Goal: Task Accomplishment & Management: Manage account settings

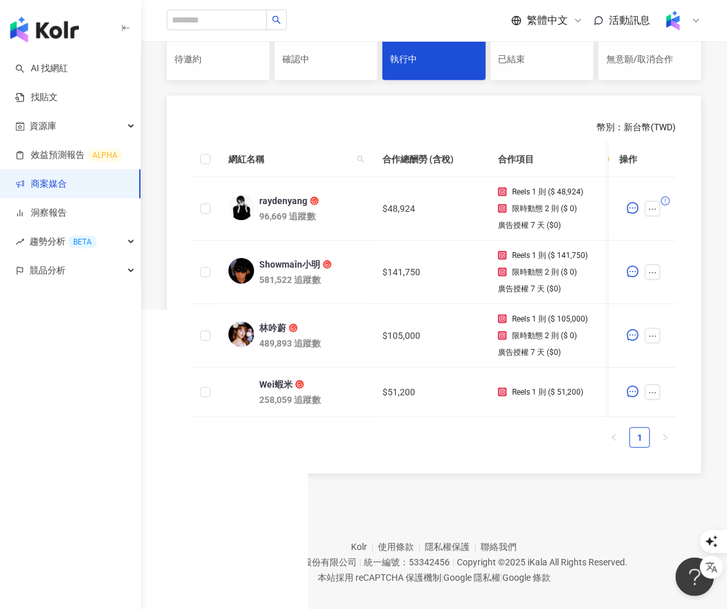
scroll to position [312, 0]
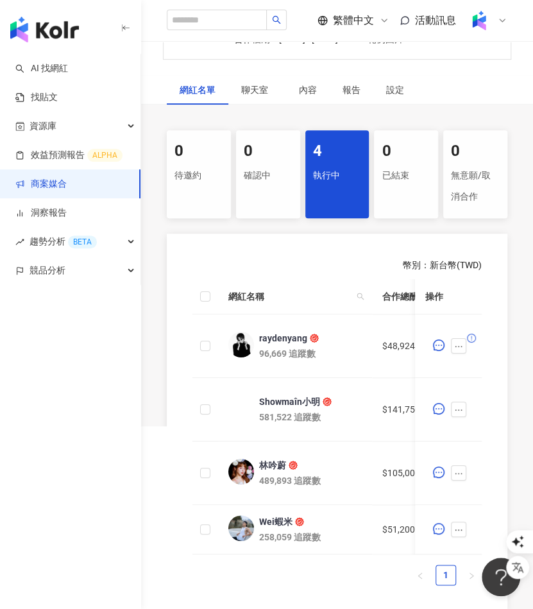
scroll to position [306, 0]
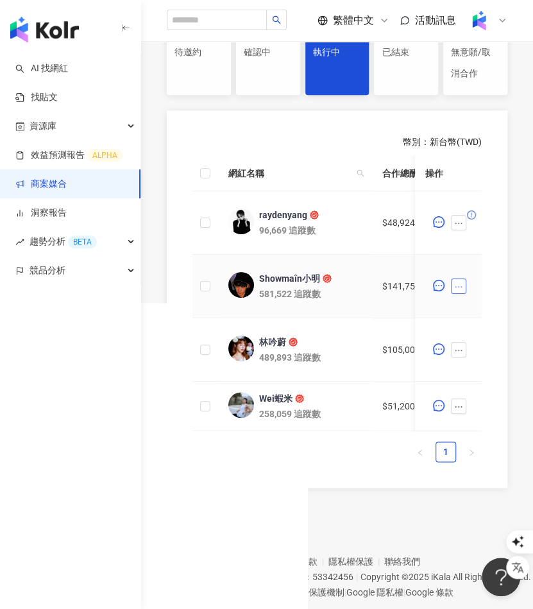
click at [457, 291] on icon "ellipsis" at bounding box center [458, 286] width 9 height 9
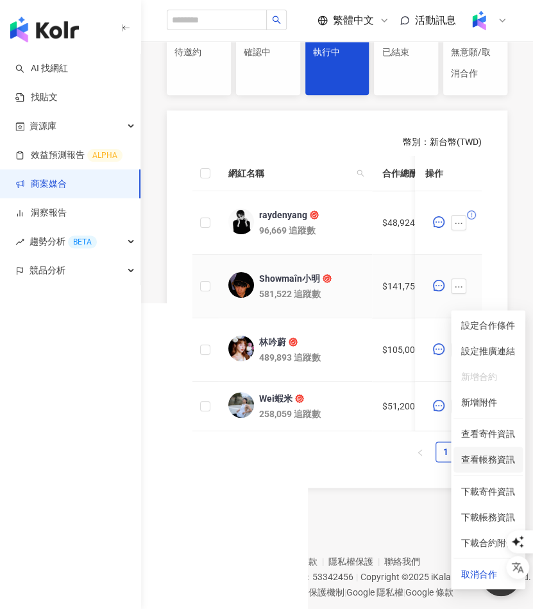
click at [492, 465] on span "查看帳務資訊" at bounding box center [488, 459] width 54 height 14
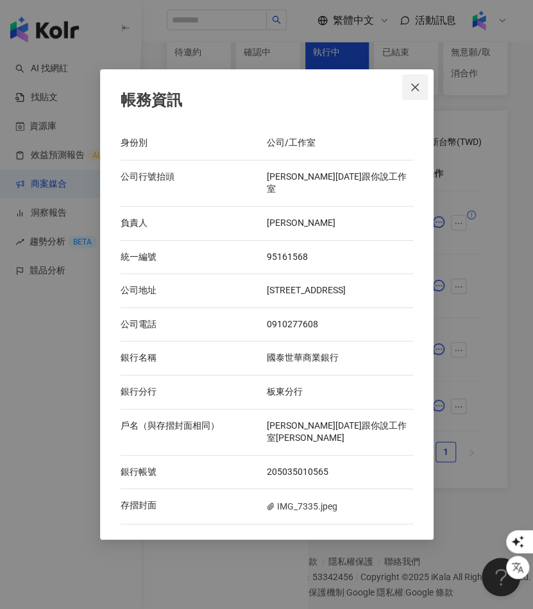
click at [418, 91] on icon "close" at bounding box center [415, 87] width 8 height 8
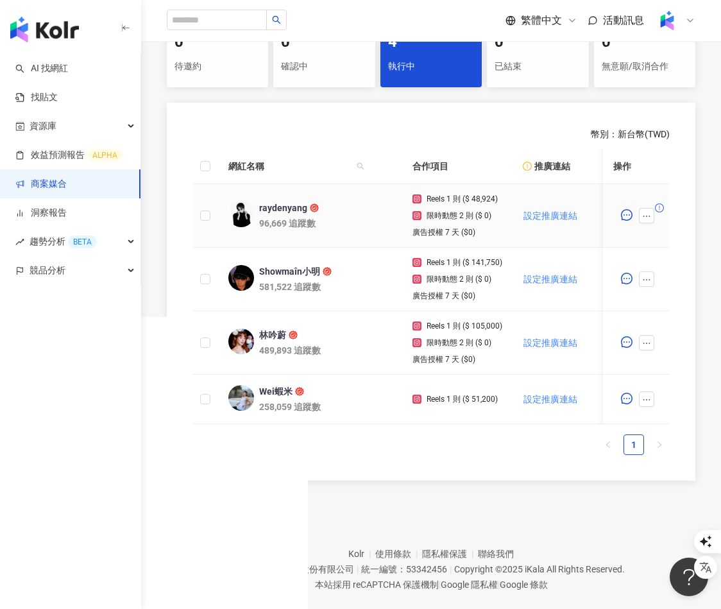
scroll to position [0, 0]
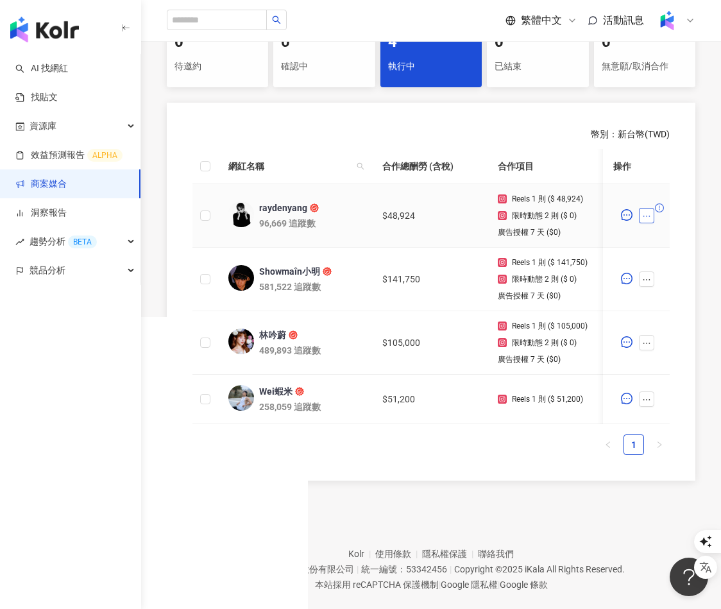
click at [642, 216] on icon "ellipsis" at bounding box center [646, 216] width 9 height 9
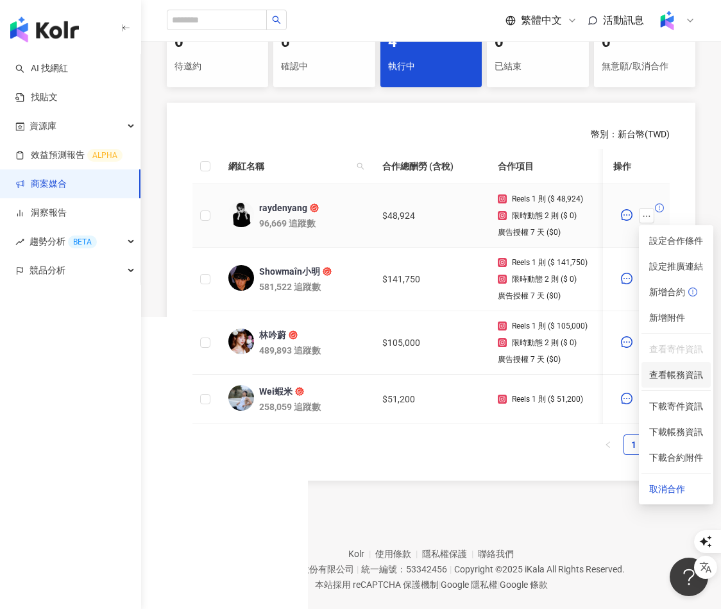
click at [672, 376] on span "查看帳務資訊" at bounding box center [676, 375] width 54 height 14
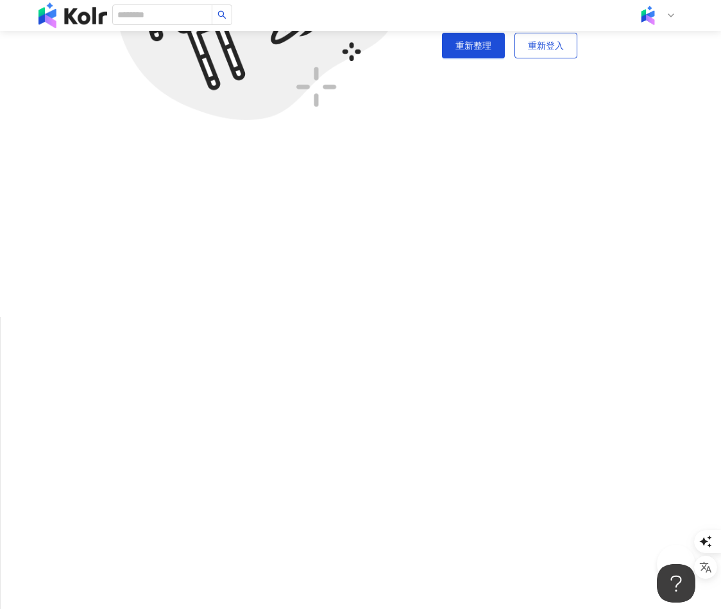
scroll to position [59, 0]
